Goal: Task Accomplishment & Management: Use online tool/utility

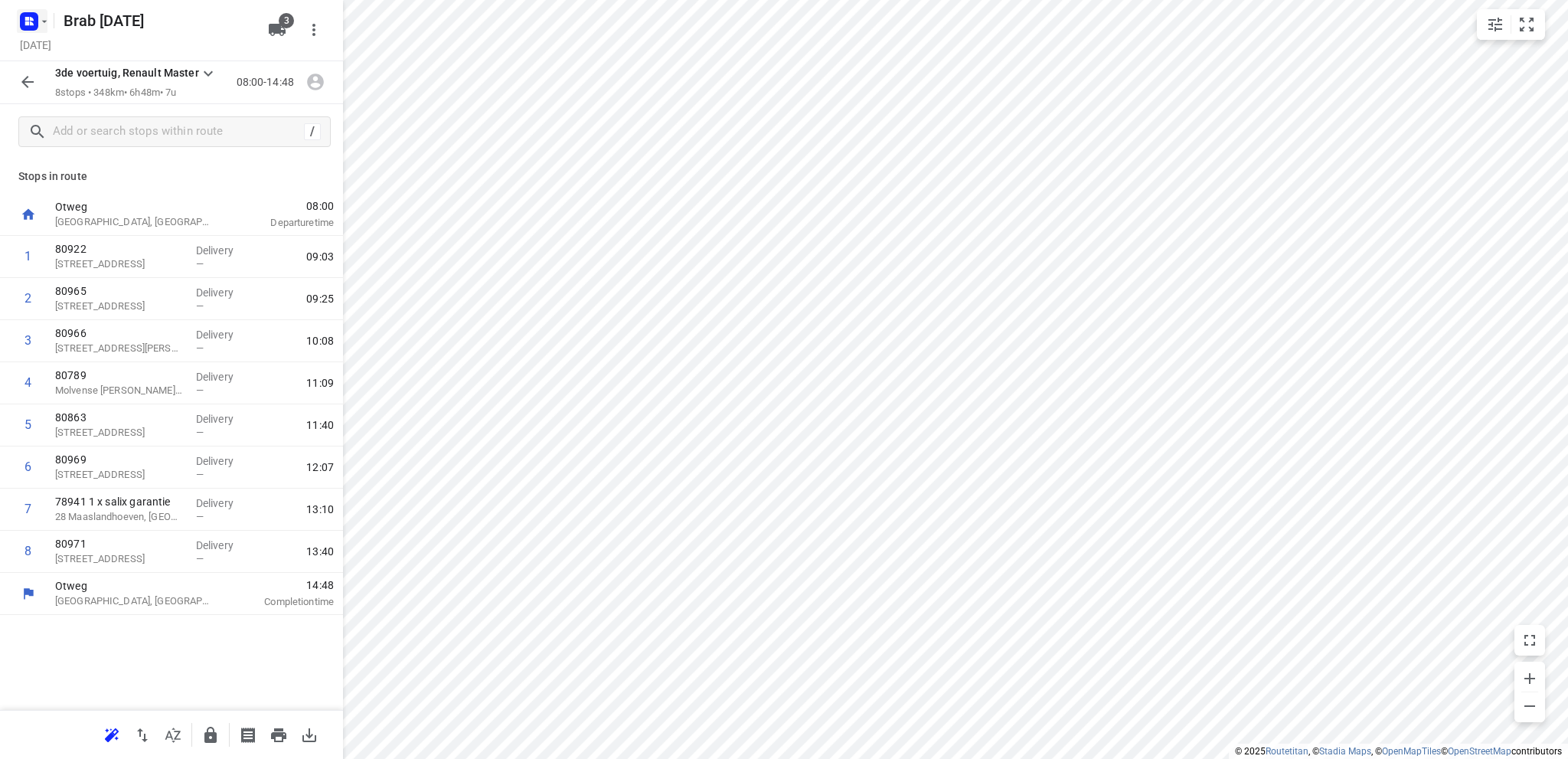
click at [27, 17] on icon "button" at bounding box center [27, 18] width 4 height 4
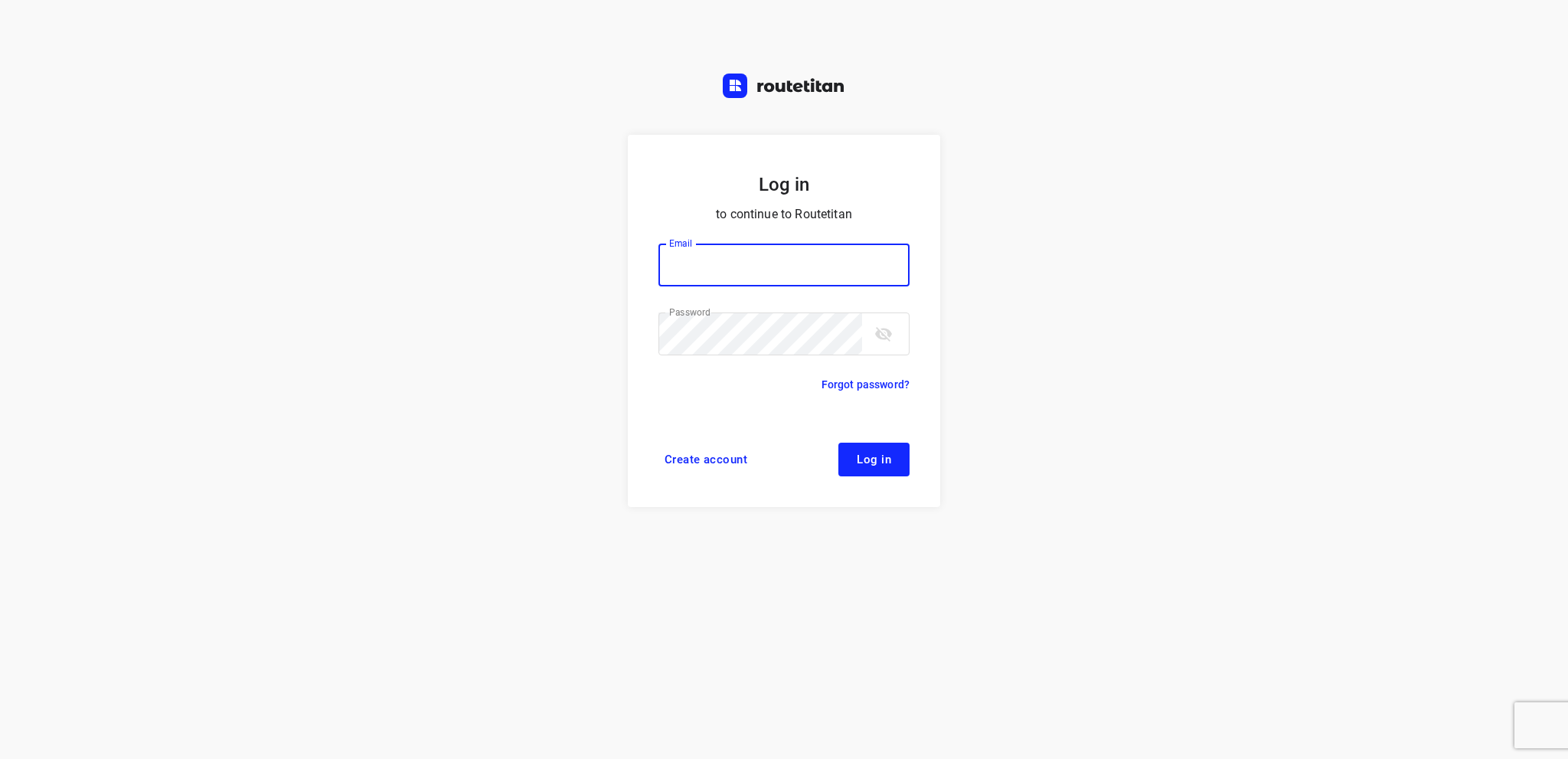
type input "[EMAIL_ADDRESS][DOMAIN_NAME]"
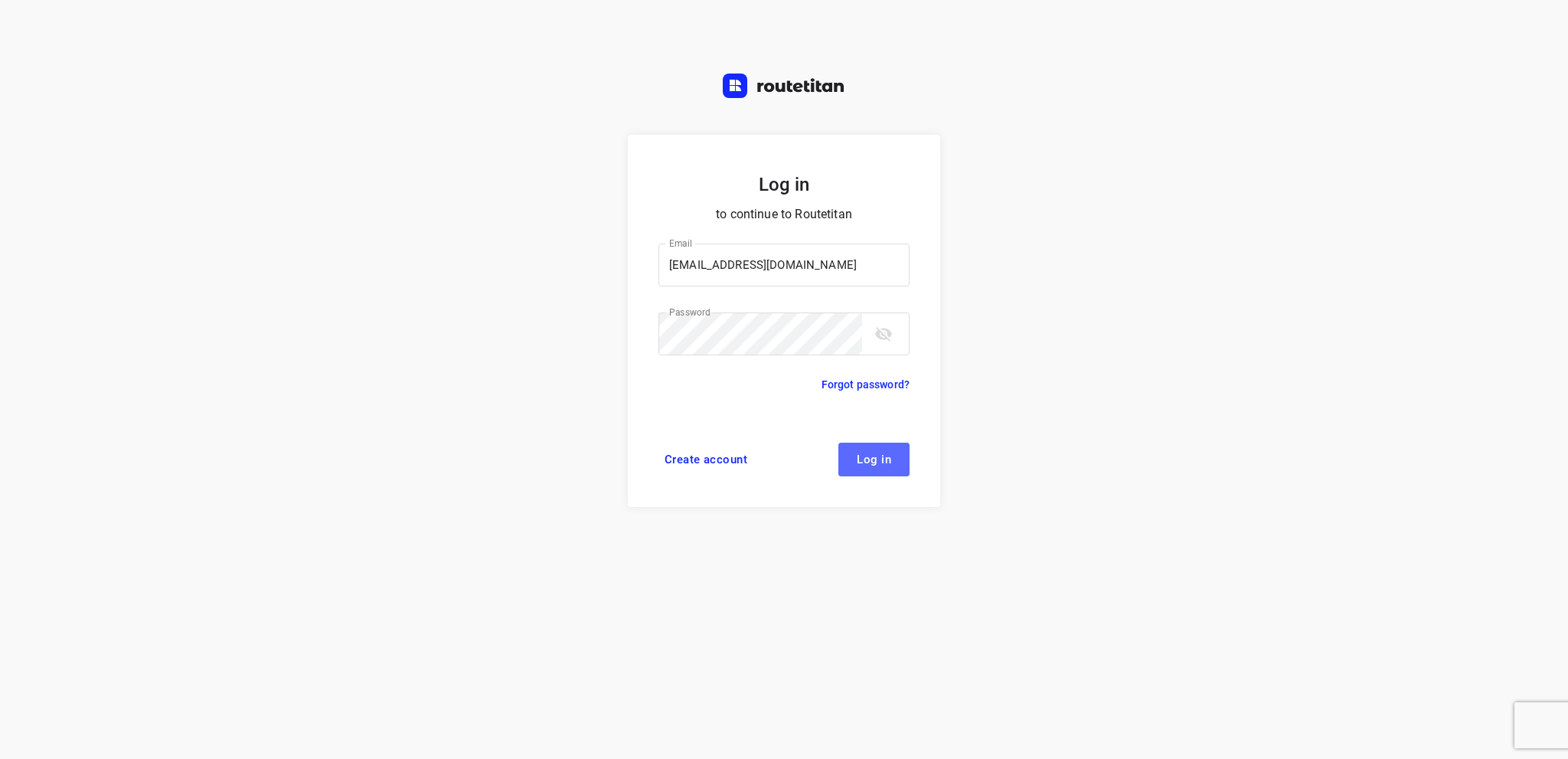
click at [871, 460] on span "Log in" at bounding box center [874, 459] width 35 height 12
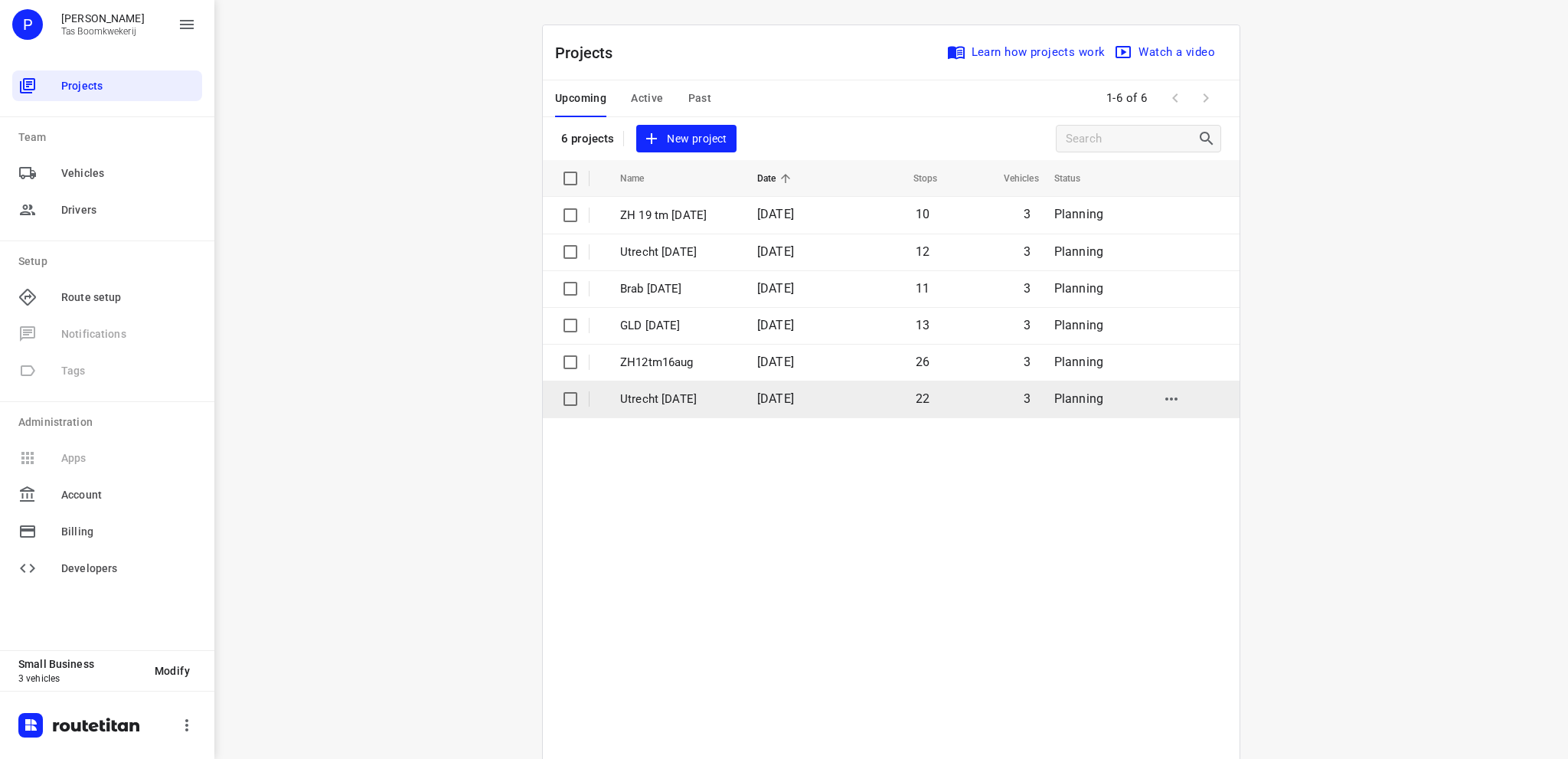
click at [643, 391] on p "Utrecht [DATE]" at bounding box center [677, 399] width 114 height 17
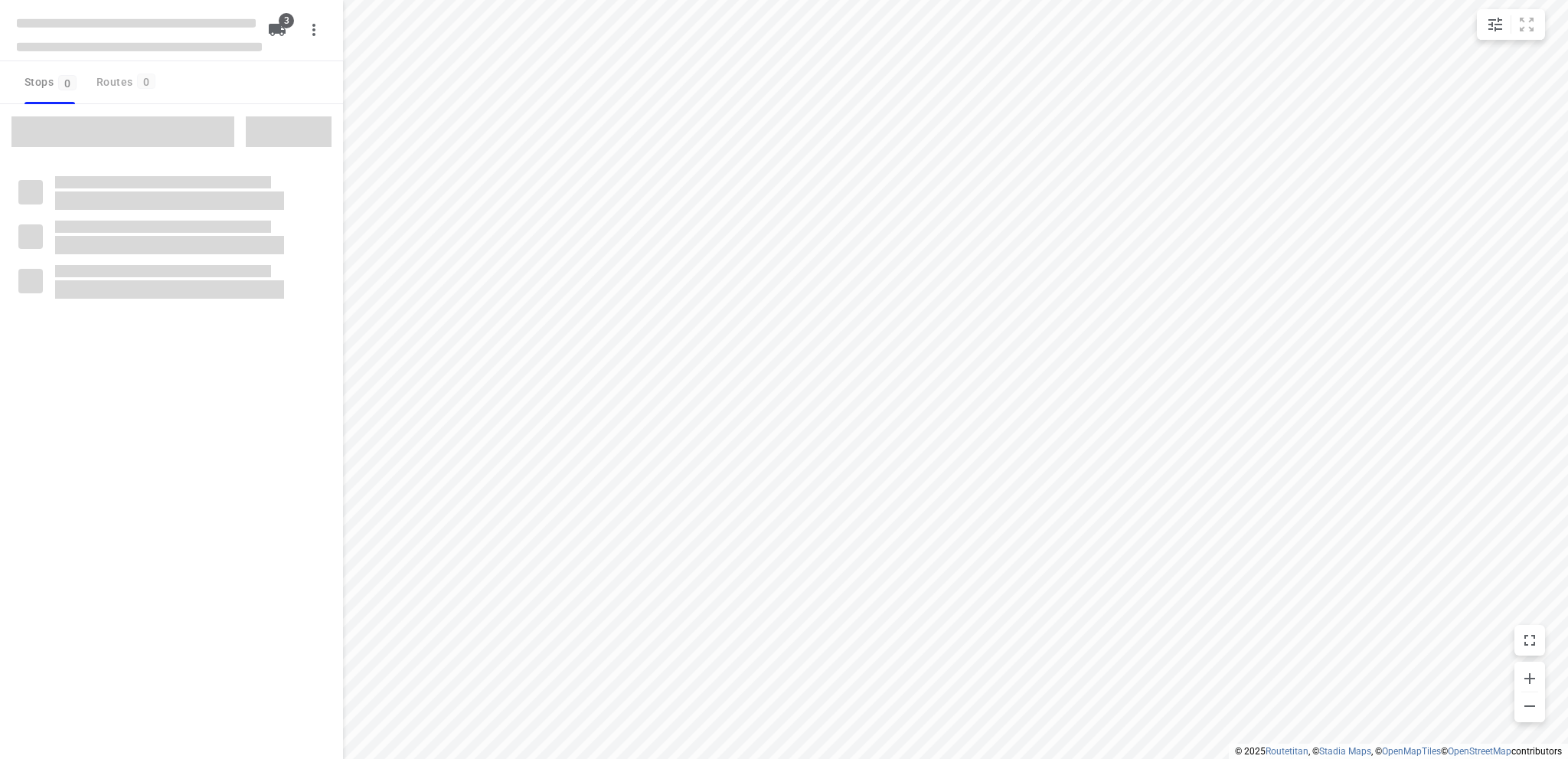
type input "distance"
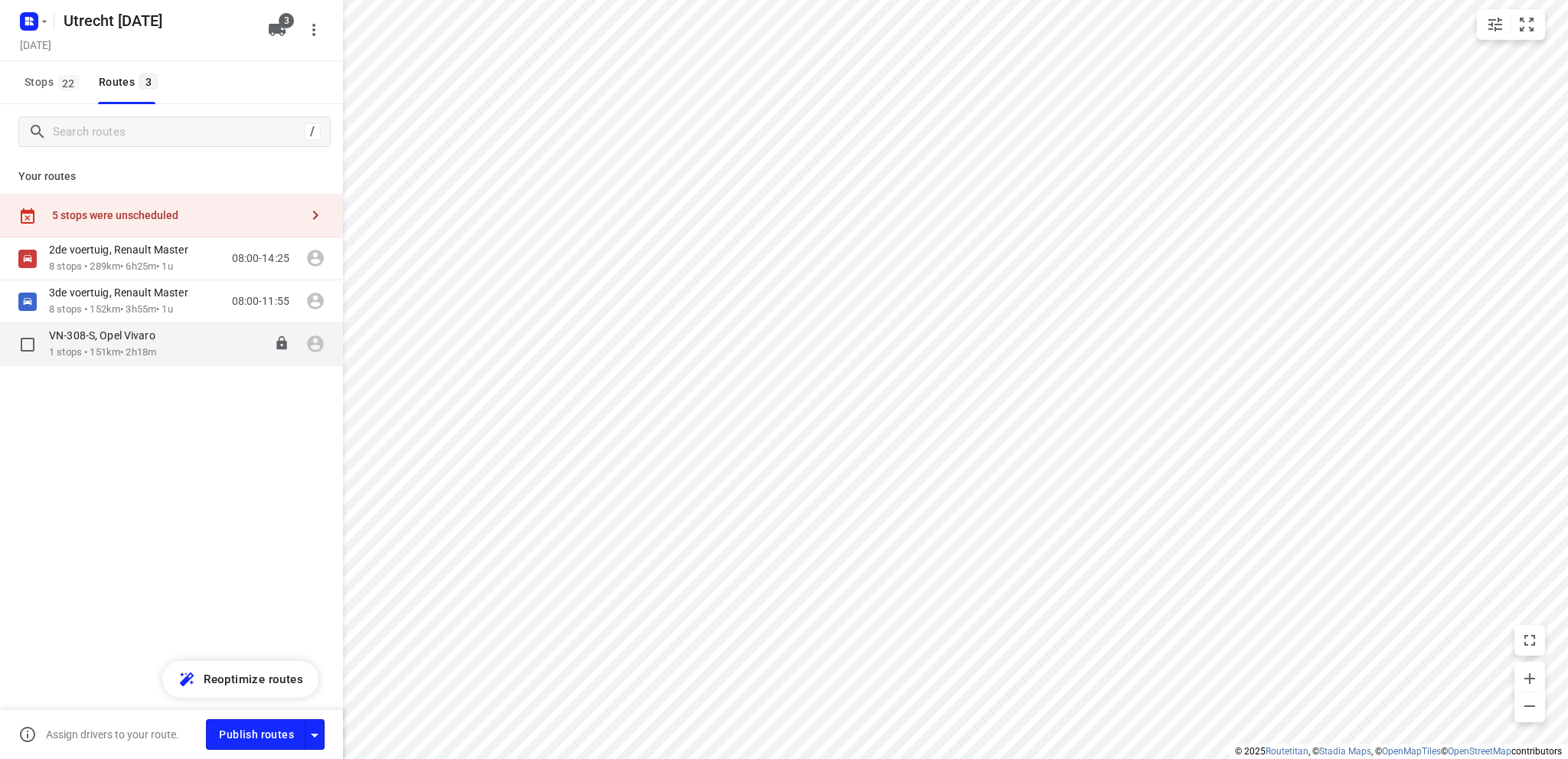
click at [92, 338] on p "VN-308-S, Opel Vivaro" at bounding box center [107, 335] width 116 height 13
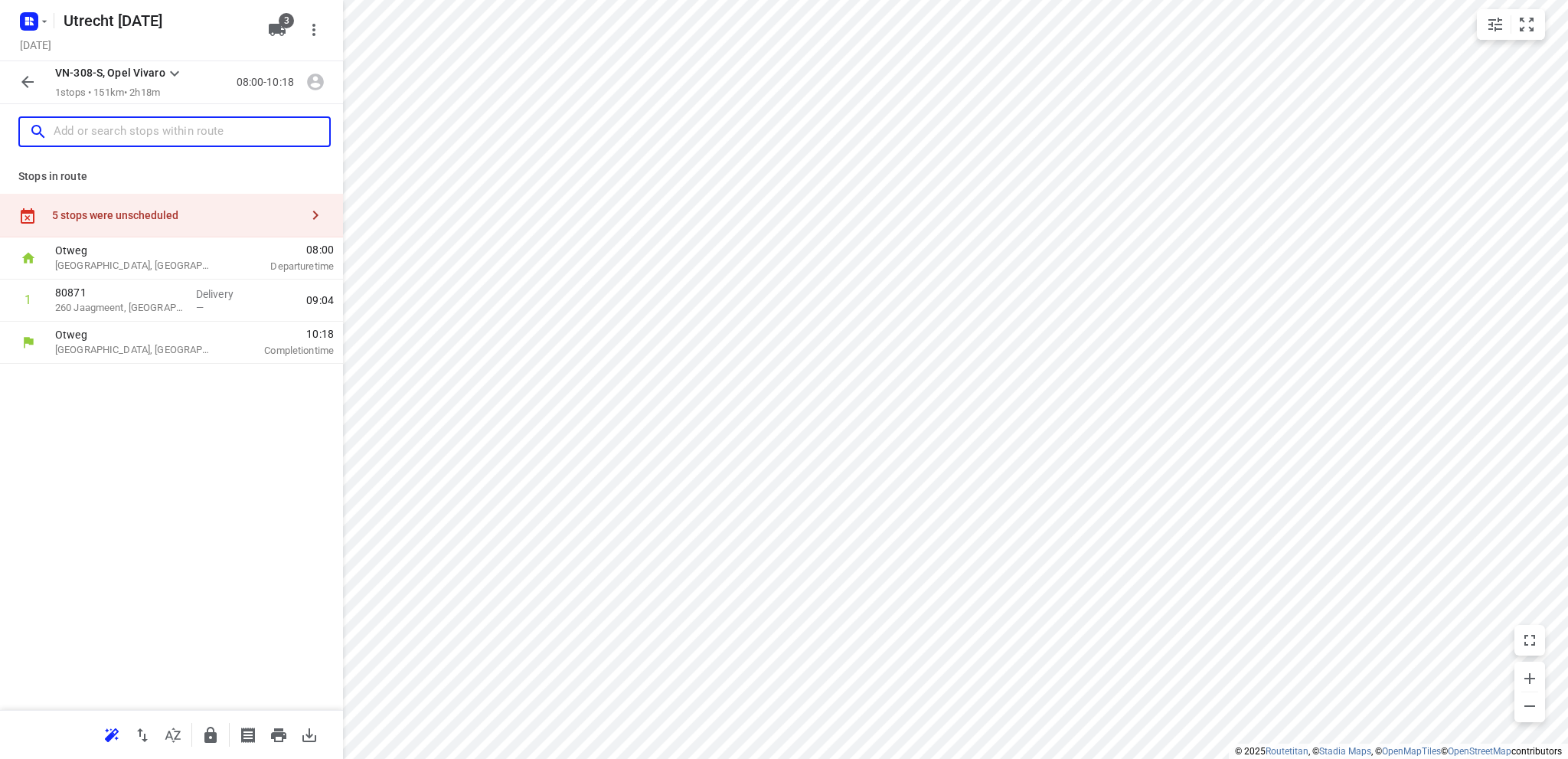
click at [127, 131] on input "text" at bounding box center [192, 132] width 276 height 24
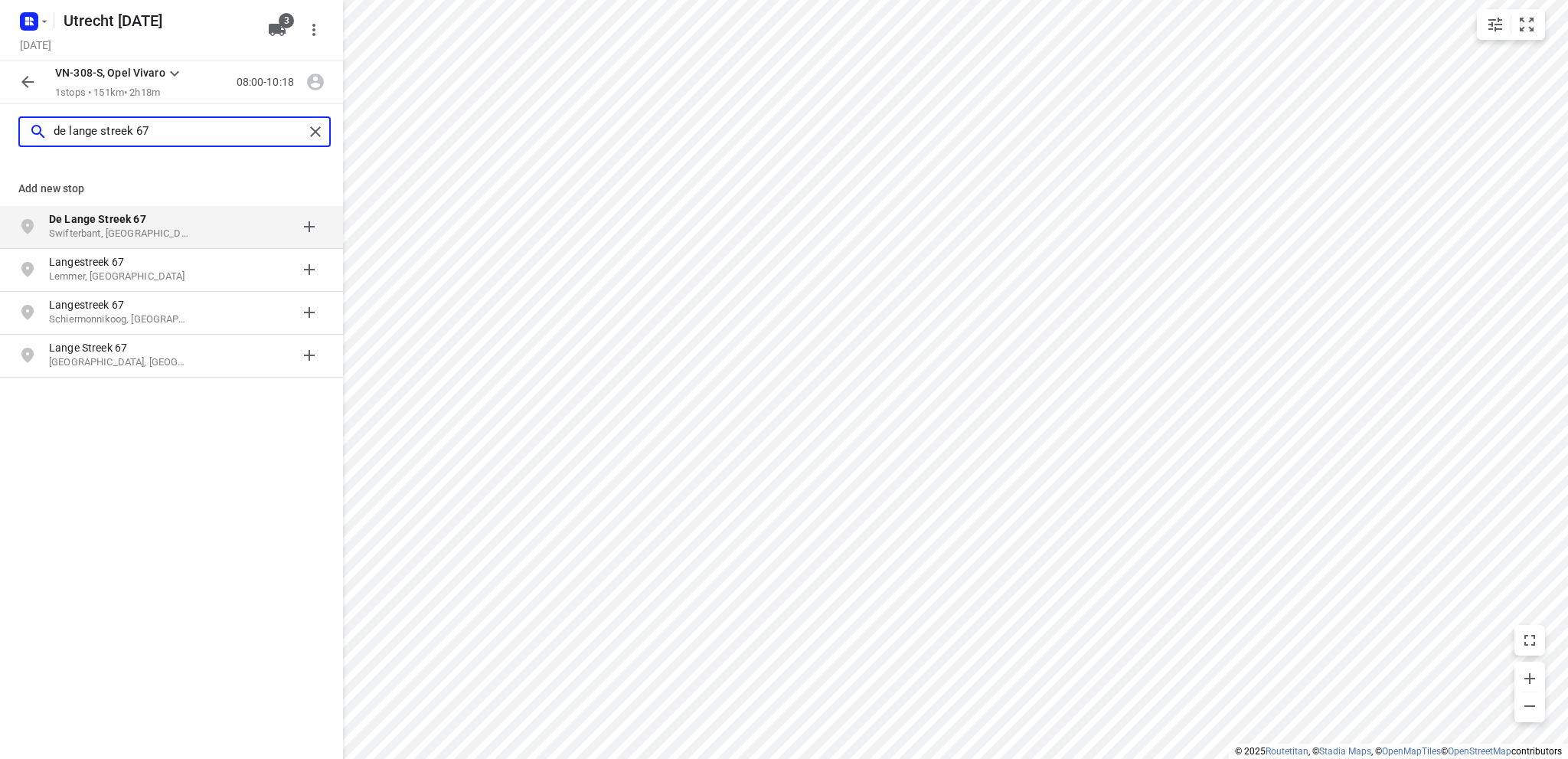
type input "de lange streek 67"
click at [98, 223] on b "De Lange Streek 67" at bounding box center [97, 219] width 97 height 12
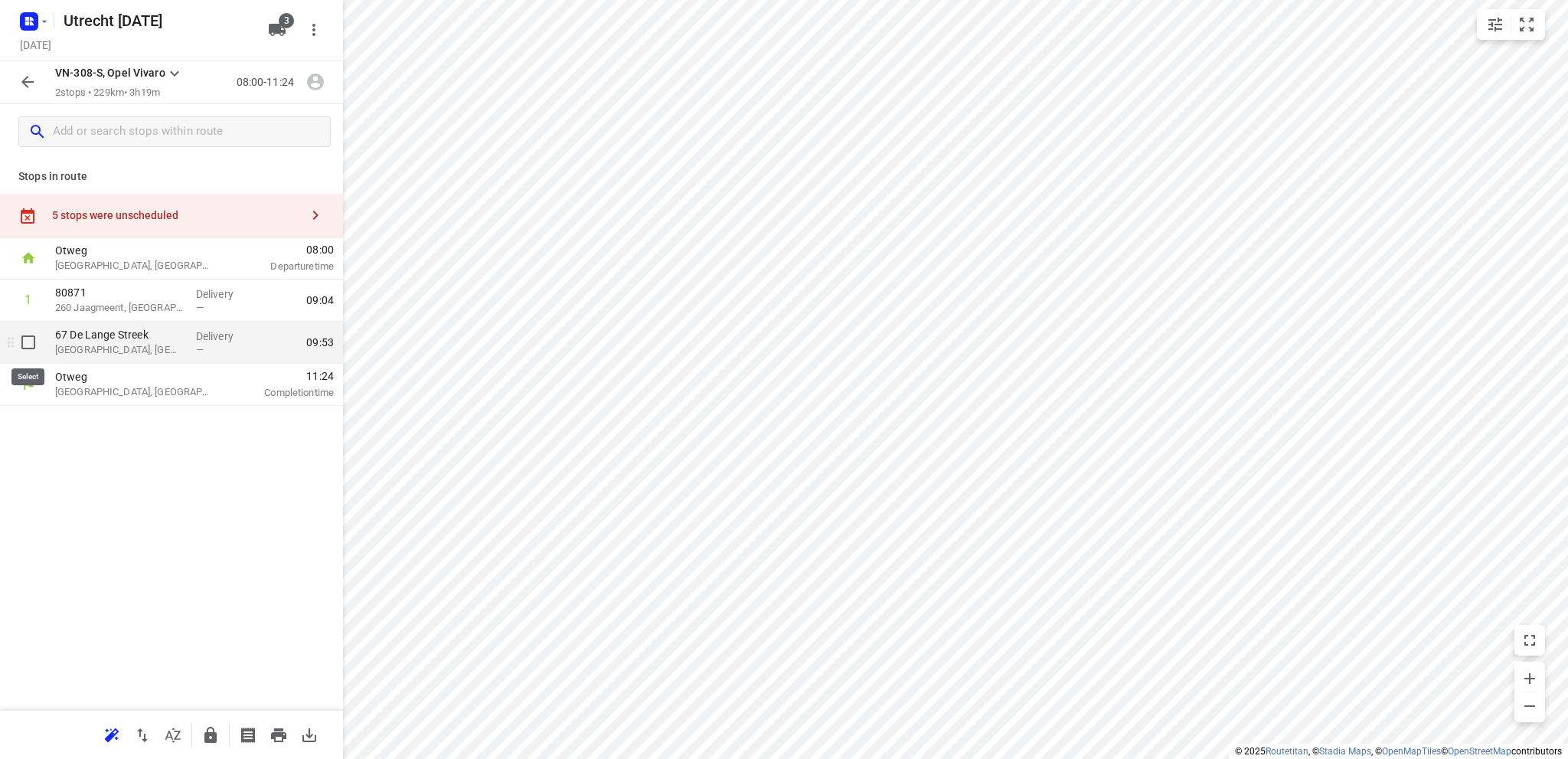
click at [28, 339] on input "checkbox" at bounding box center [28, 342] width 31 height 31
checkbox input "true"
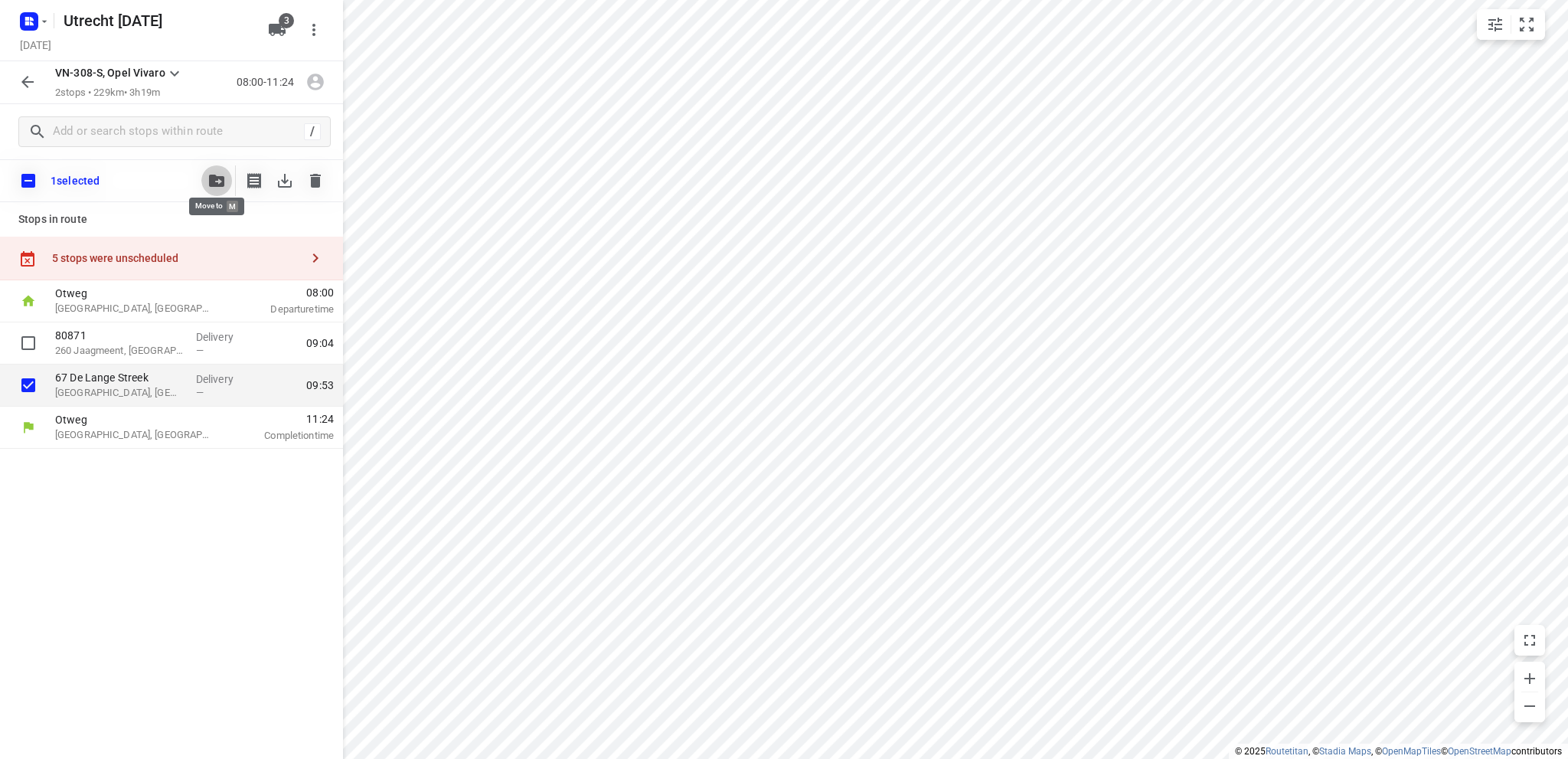
click at [219, 177] on icon "button" at bounding box center [216, 180] width 15 height 12
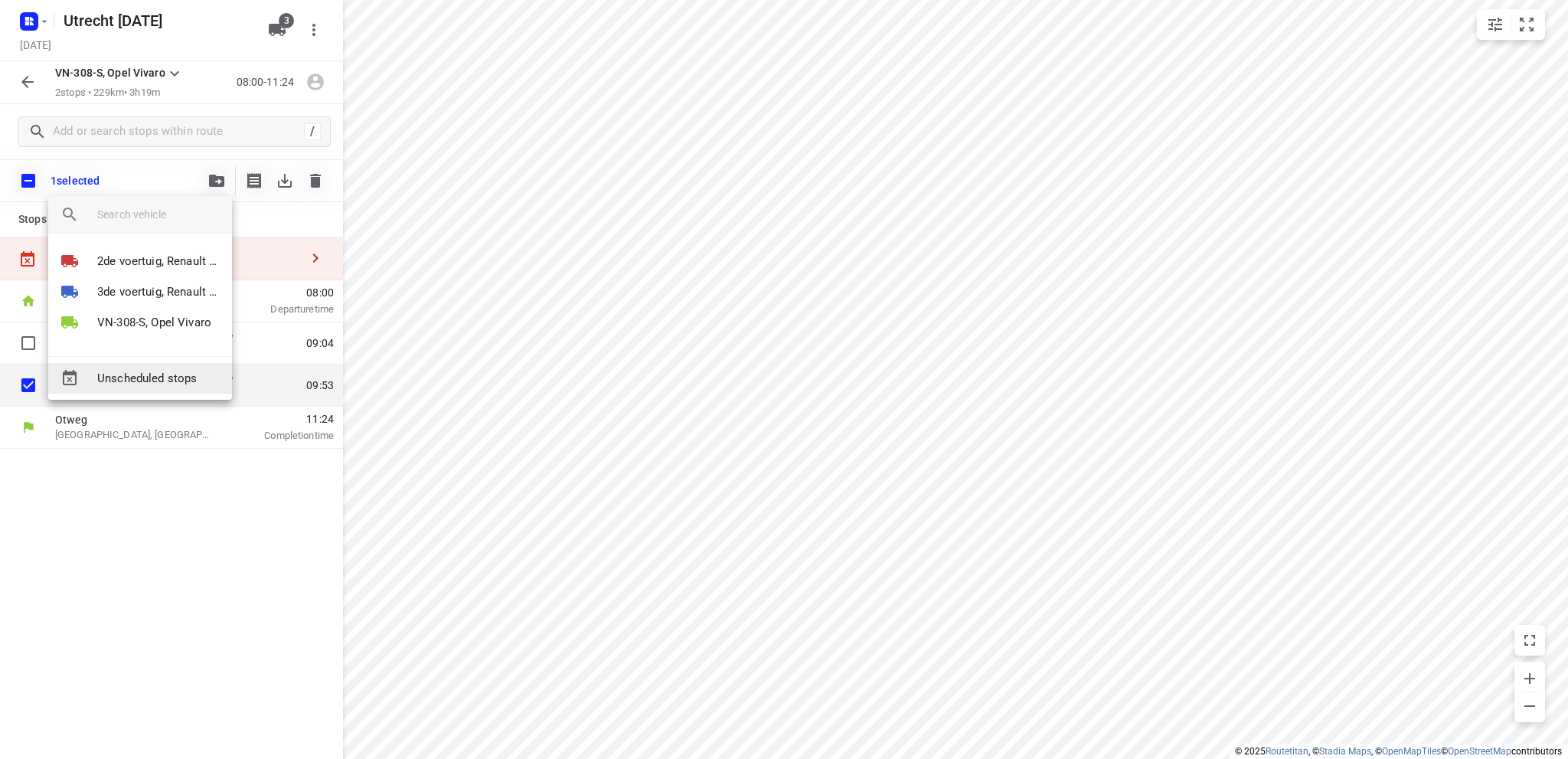
click at [150, 380] on span "Unscheduled stops" at bounding box center [158, 379] width 123 height 17
